Goal: Task Accomplishment & Management: Manage account settings

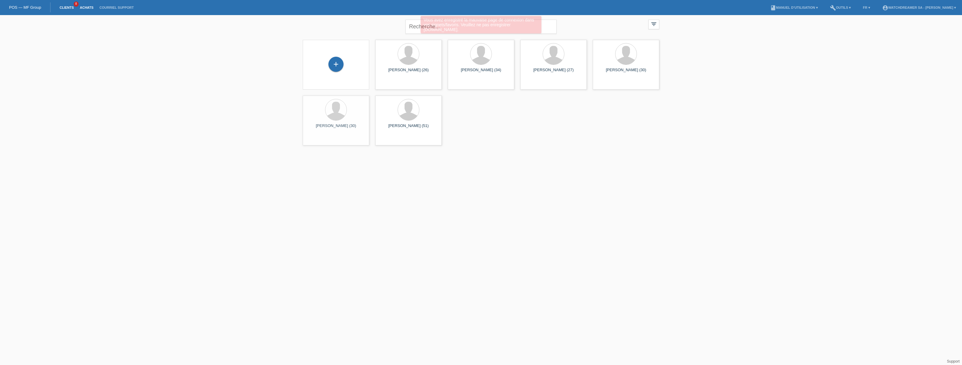
click at [87, 8] on link "Achats" at bounding box center [87, 8] width 20 height 4
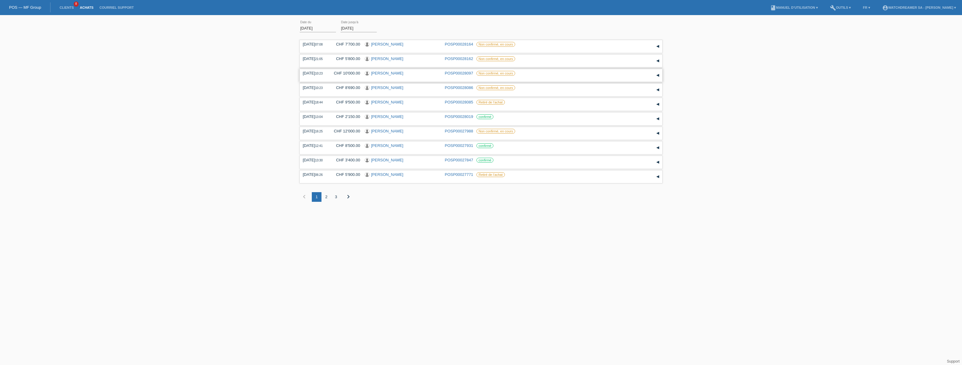
click at [440, 73] on div "29.09.2025 10:23 CHF 10'000.00 Ismail Gulsen POSP00028097 Non confirmé, en cours" at bounding box center [481, 75] width 356 height 9
click at [657, 75] on div "▾" at bounding box center [657, 75] width 9 height 9
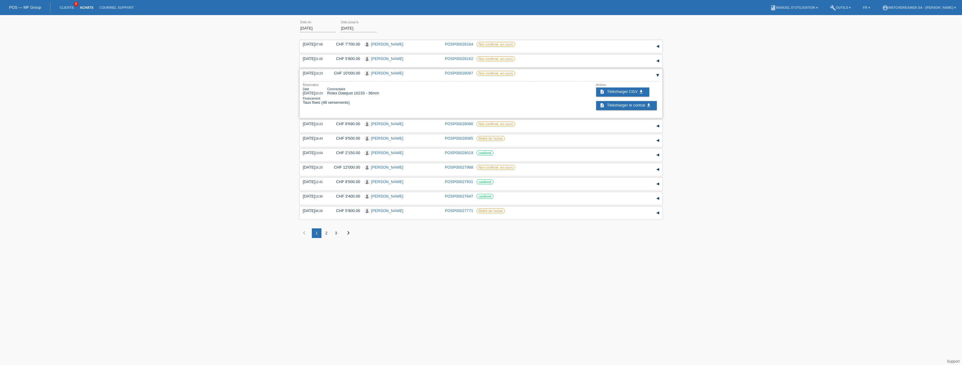
click at [364, 91] on div "Commentaire Rolex Datejust 16233 - 36mm" at bounding box center [353, 92] width 52 height 8
click at [63, 7] on link "Clients" at bounding box center [66, 8] width 20 height 4
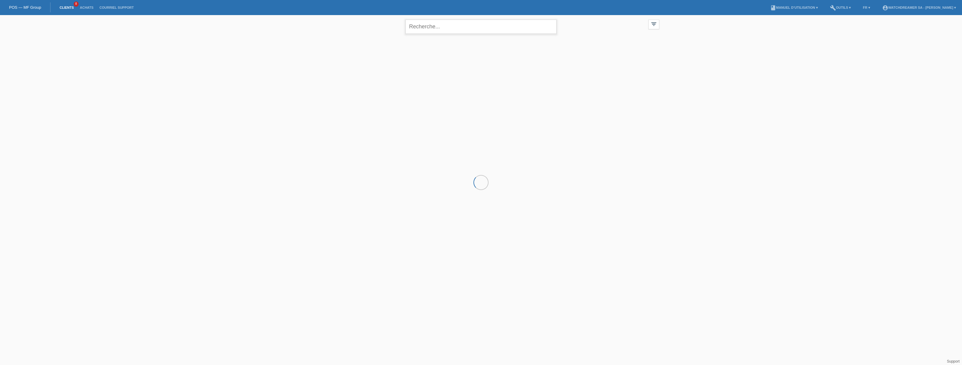
click at [452, 30] on input "text" at bounding box center [480, 27] width 151 height 14
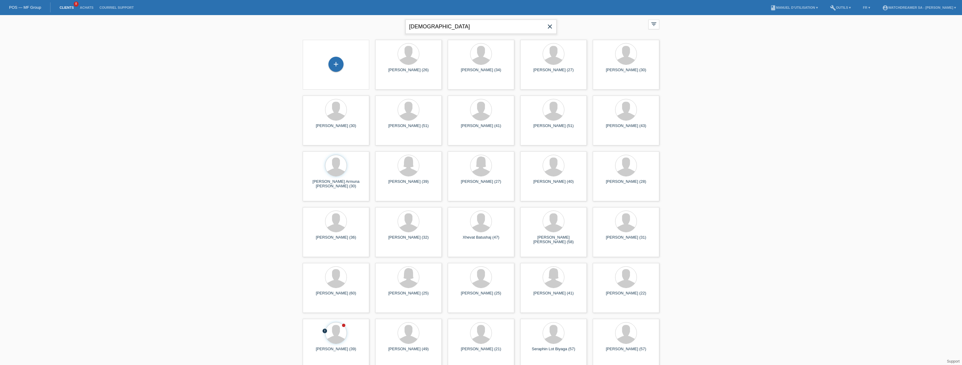
type input "isma"
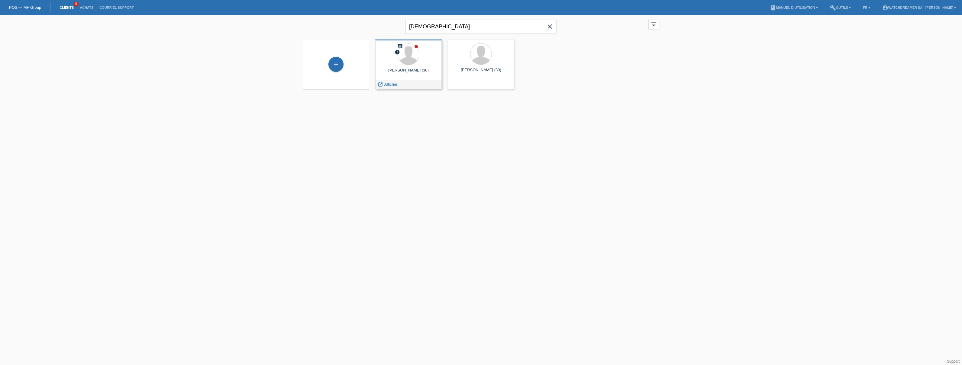
click at [410, 66] on div "comment error Ismail Gulsen (36) launch Afficher" at bounding box center [408, 65] width 66 height 50
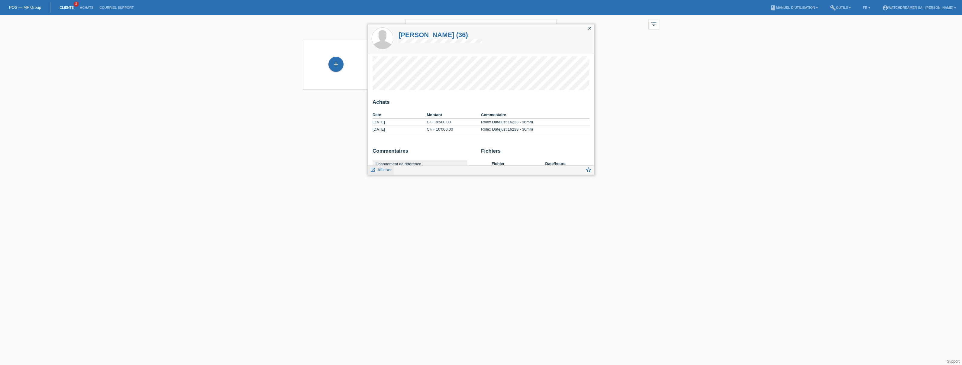
click at [387, 169] on span "Afficher" at bounding box center [384, 170] width 14 height 5
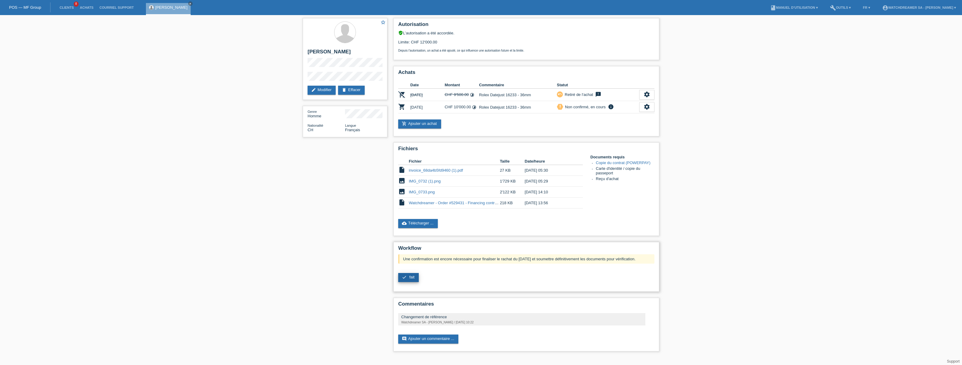
click at [412, 278] on span "fait" at bounding box center [411, 277] width 5 height 5
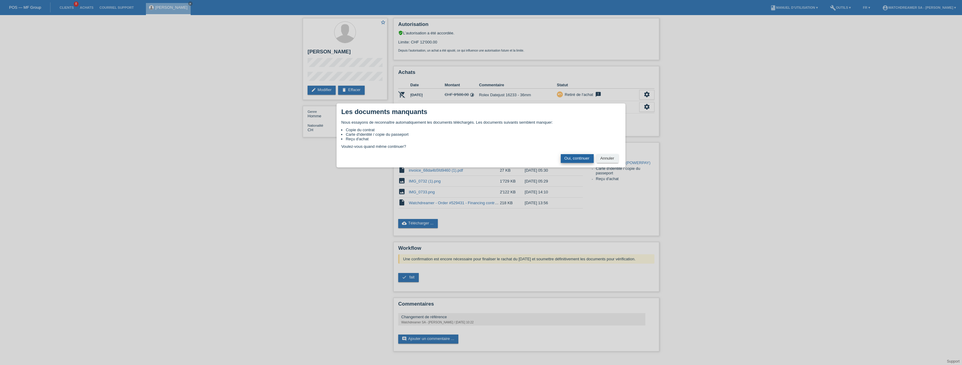
click at [574, 156] on button "Oui, continuer" at bounding box center [577, 158] width 33 height 9
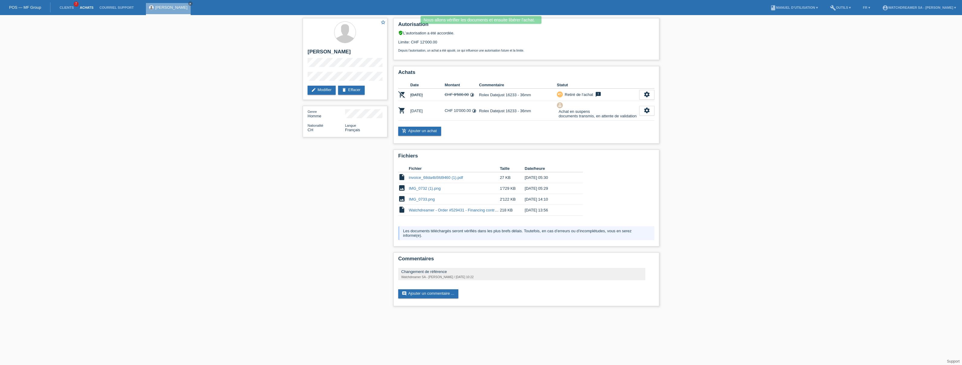
click at [92, 8] on link "Achats" at bounding box center [87, 8] width 20 height 4
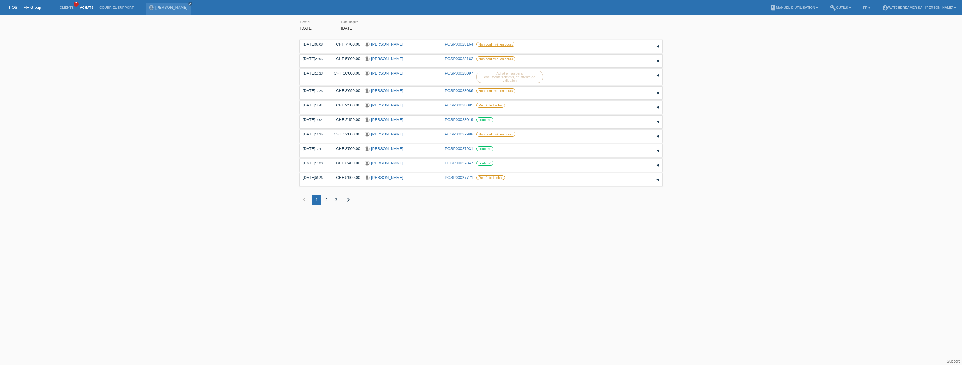
click at [86, 7] on link "Achats" at bounding box center [87, 8] width 20 height 4
click at [84, 7] on link "Achats" at bounding box center [87, 8] width 20 height 4
